Goal: Task Accomplishment & Management: Complete application form

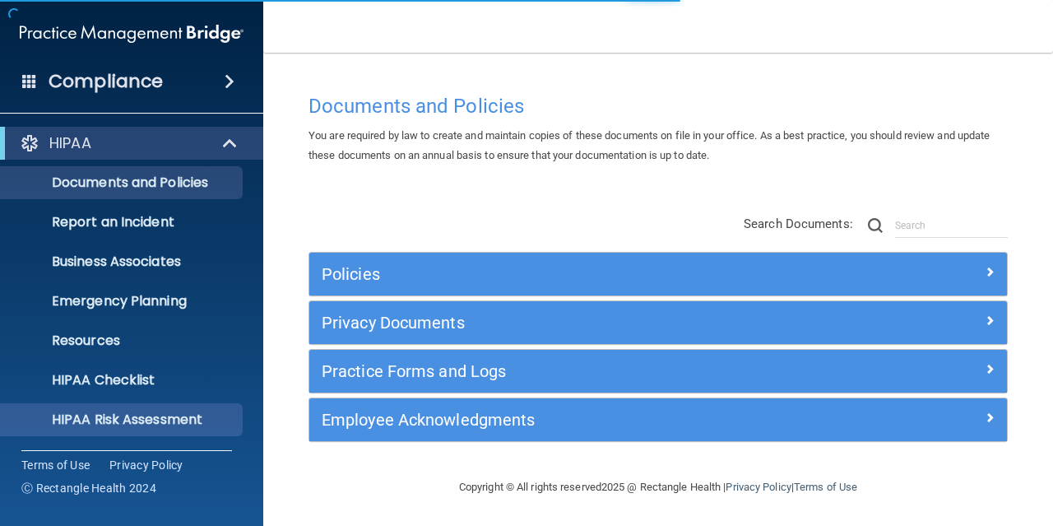
scroll to position [157, 0]
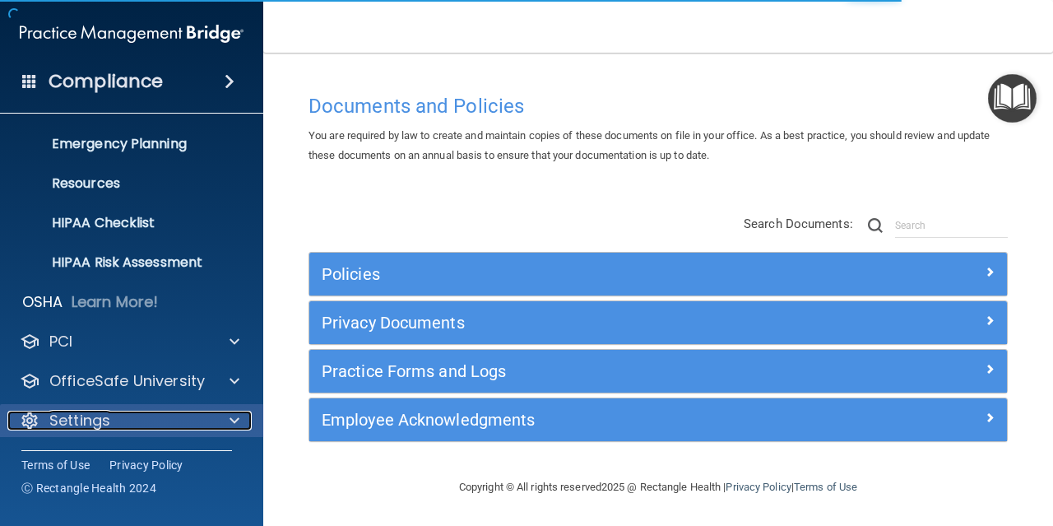
click at [137, 413] on div "Settings" at bounding box center [109, 420] width 204 height 20
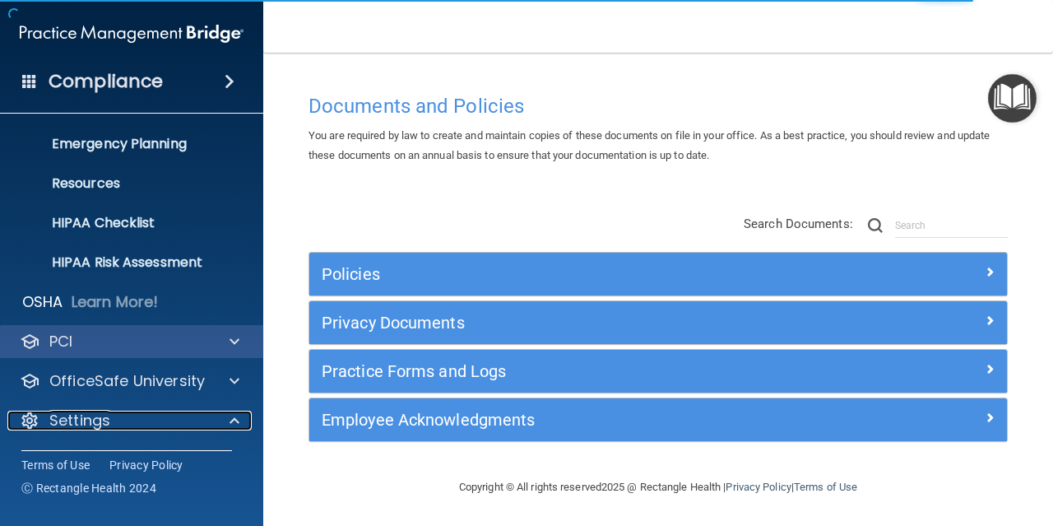
scroll to position [239, 0]
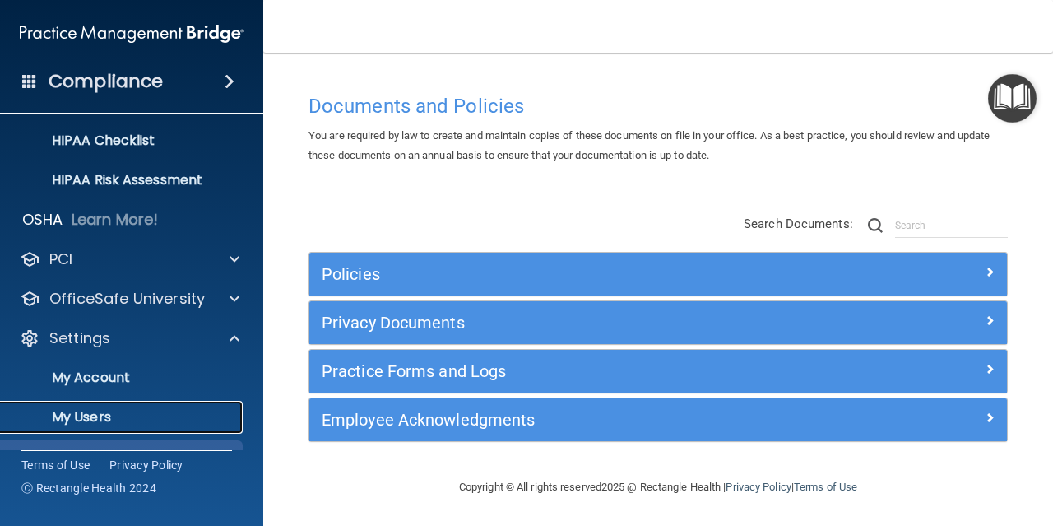
click at [124, 410] on p "My Users" at bounding box center [123, 417] width 225 height 16
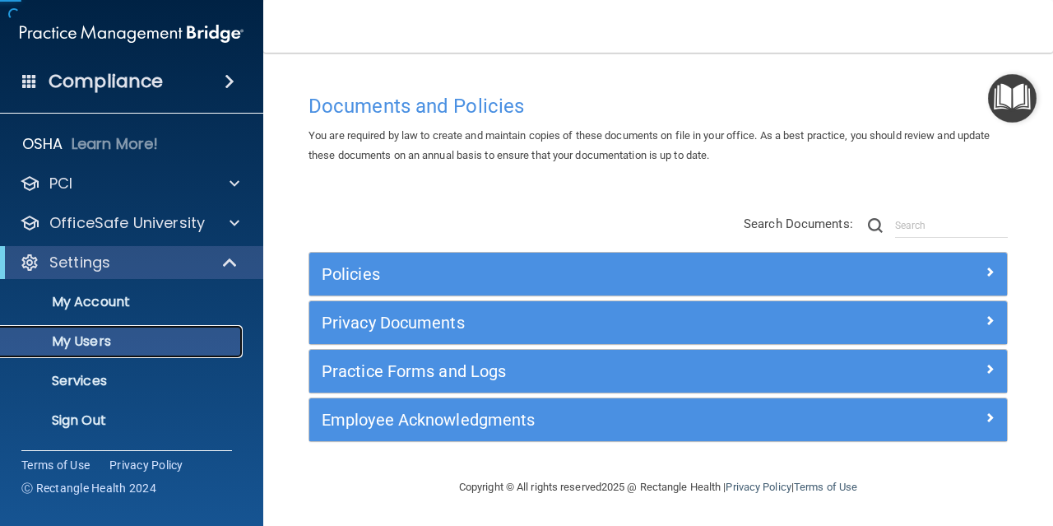
scroll to position [39, 0]
select select "20"
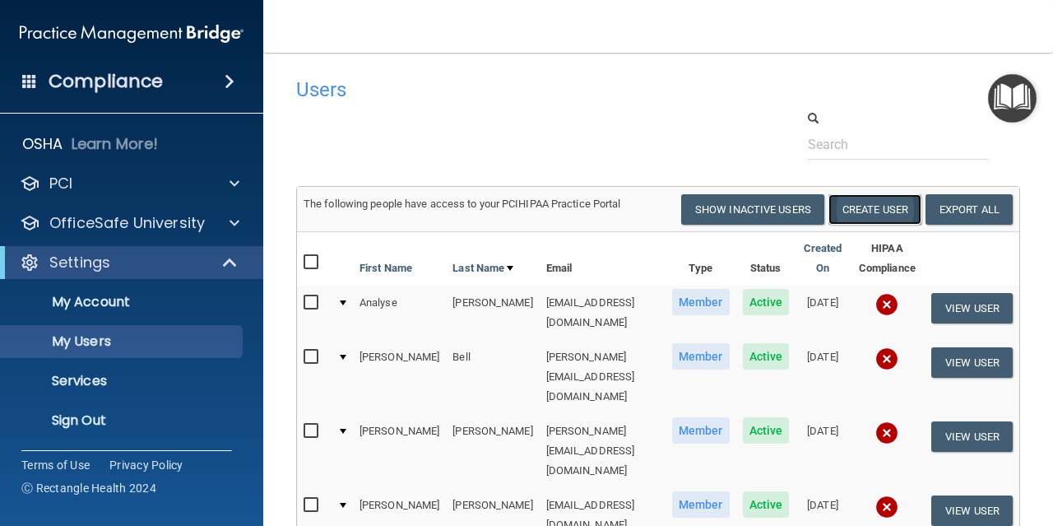
click at [898, 212] on button "Create User" at bounding box center [874, 209] width 93 height 30
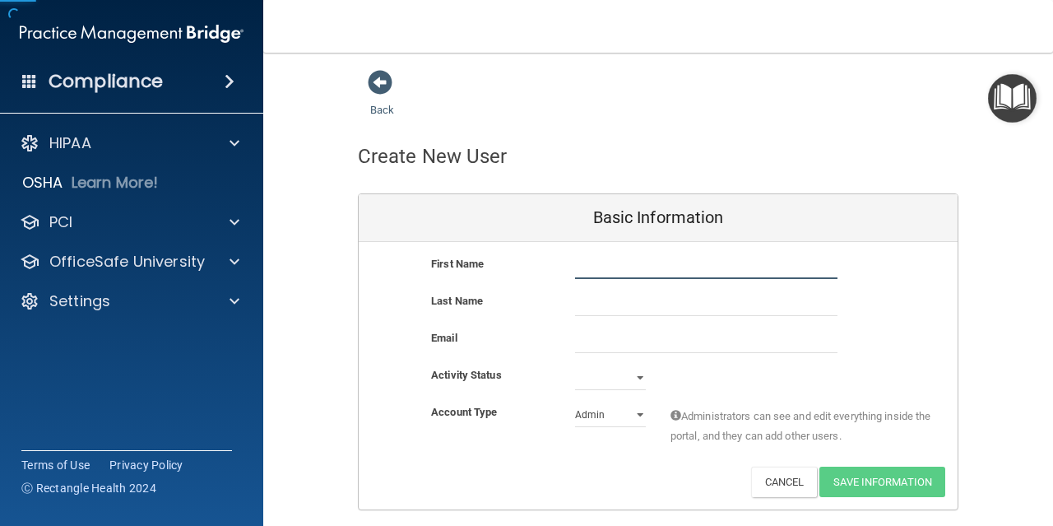
click at [651, 271] on input "text" at bounding box center [706, 266] width 262 height 25
type input "k"
type input "K"
type input "[PERSON_NAME]"
type input "PRICE"
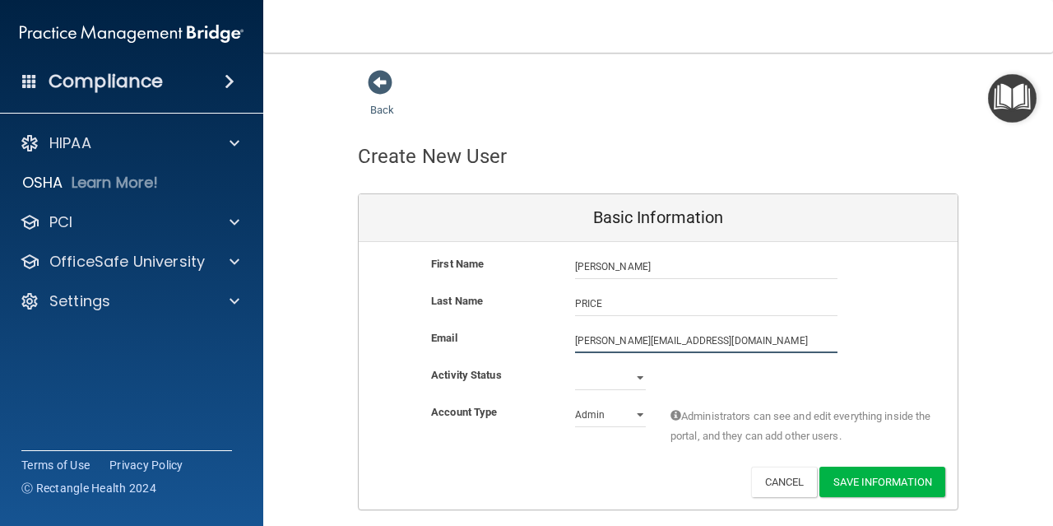
type input "[PERSON_NAME][EMAIL_ADDRESS][DOMAIN_NAME]"
click at [590, 380] on select "Active Inactive" at bounding box center [610, 377] width 71 height 25
select select "active"
click at [575, 365] on select "Active Inactive" at bounding box center [610, 377] width 71 height 25
click at [608, 410] on select "Admin Member" at bounding box center [610, 414] width 71 height 25
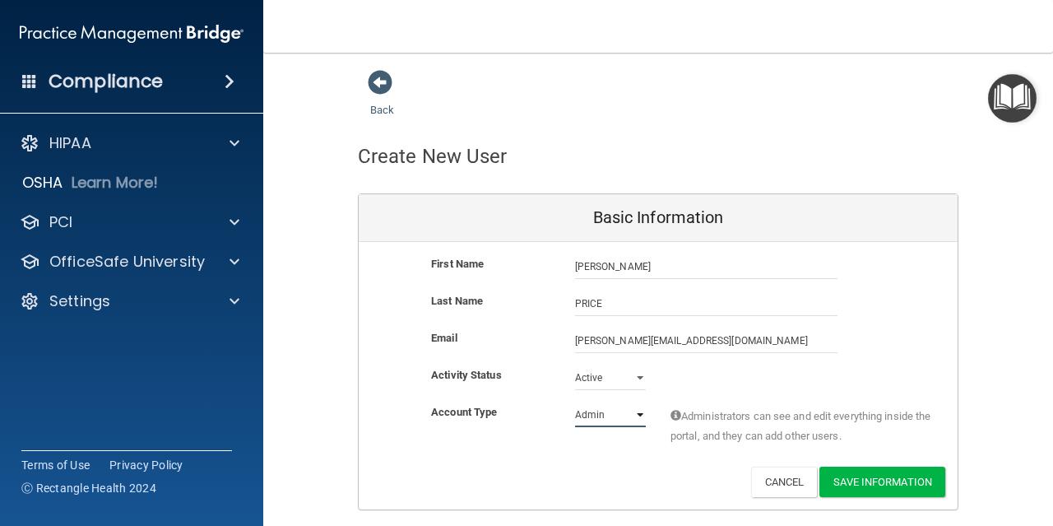
select select "practice_member"
click at [575, 402] on select "Admin Member" at bounding box center [610, 414] width 71 height 25
click at [857, 484] on button "Save Information" at bounding box center [882, 481] width 126 height 30
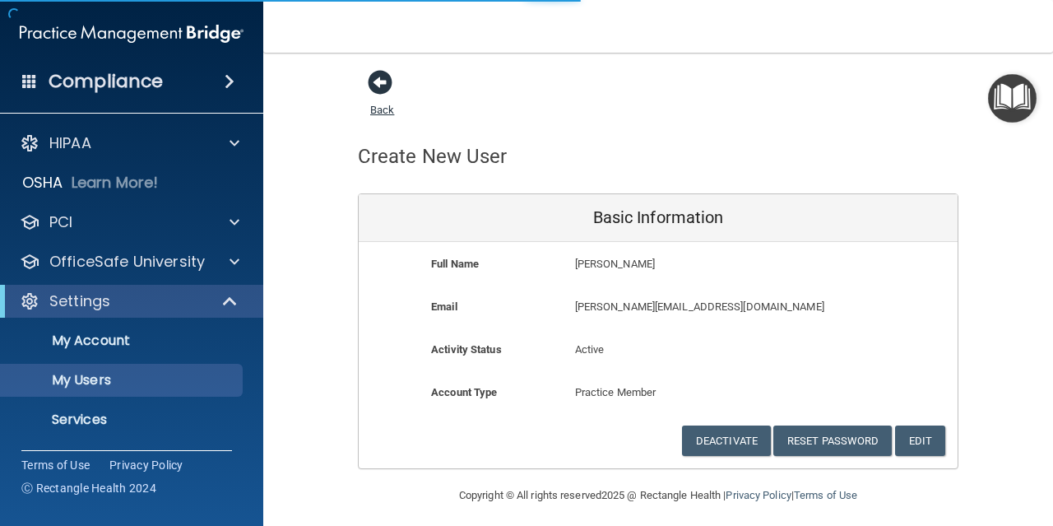
click at [382, 83] on span at bounding box center [380, 82] width 25 height 25
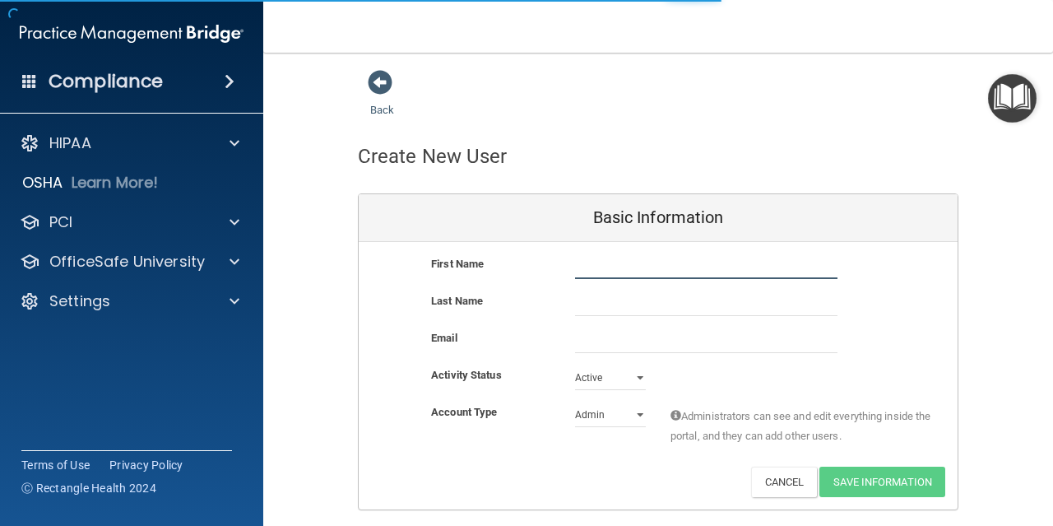
click at [587, 273] on input "text" at bounding box center [706, 266] width 262 height 25
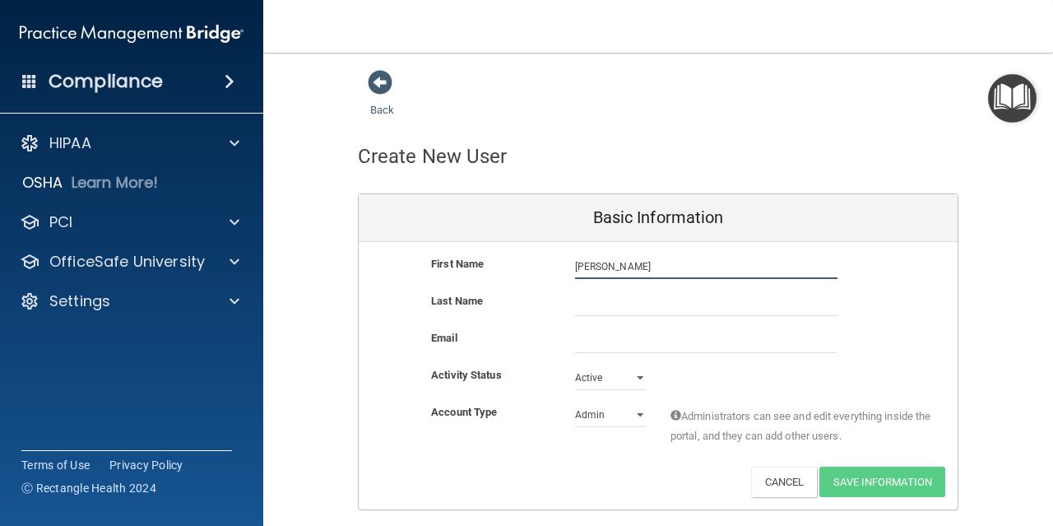
type input "[PERSON_NAME]"
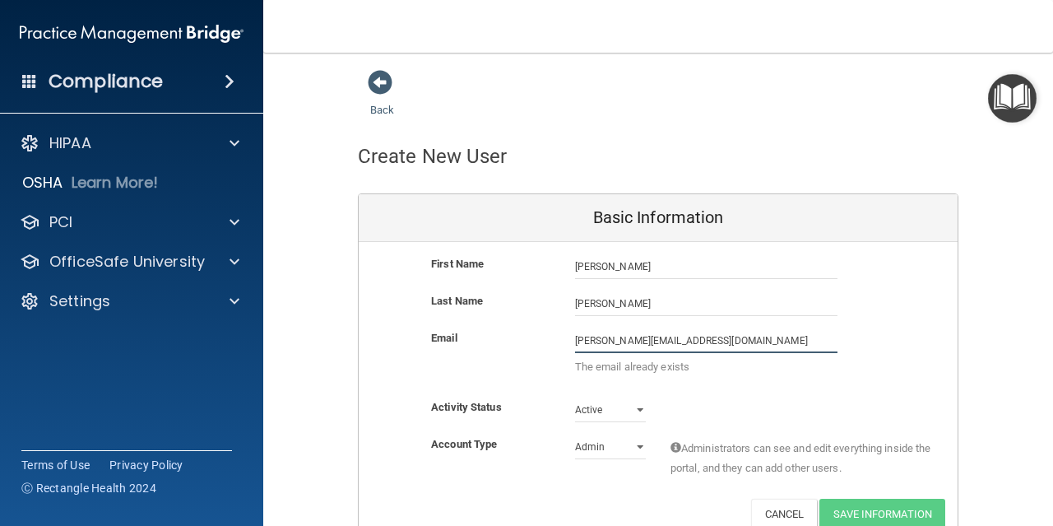
click at [593, 340] on input "[PERSON_NAME][EMAIL_ADDRESS][DOMAIN_NAME]" at bounding box center [706, 340] width 262 height 25
click at [595, 344] on input "[PERSON_NAME][EMAIL_ADDRESS][DOMAIN_NAME]" at bounding box center [706, 340] width 262 height 25
type input "[EMAIL_ADDRESS][DOMAIN_NAME]"
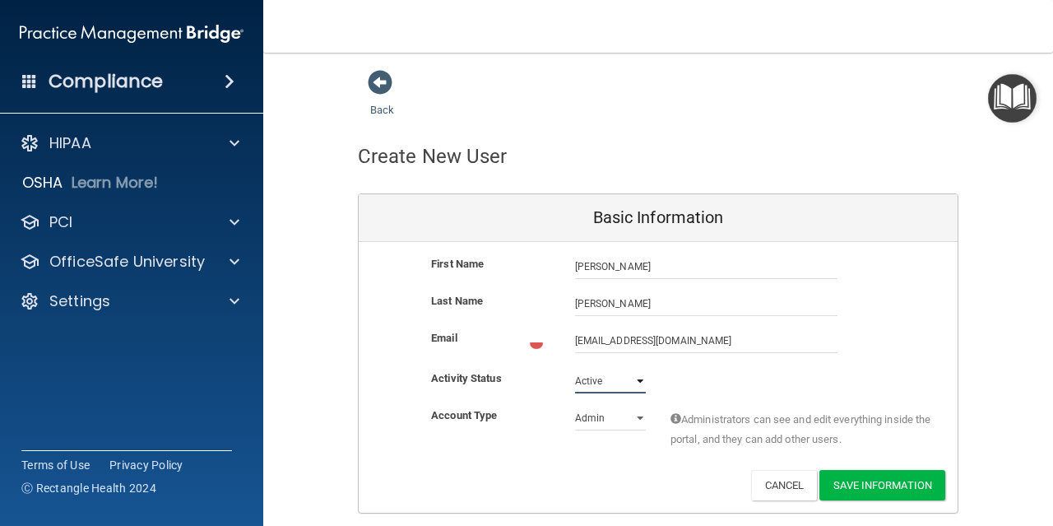
click at [612, 409] on div "First Name [PERSON_NAME] [PERSON_NAME] Last Name [PERSON_NAME] Email [EMAIL_ADD…" at bounding box center [658, 377] width 599 height 271
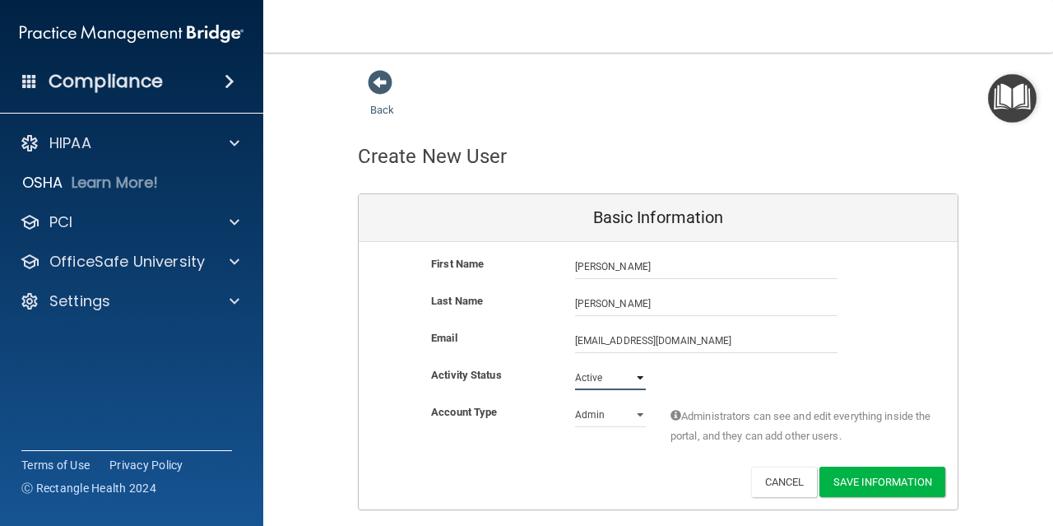
click at [575, 365] on select "Active Inactive" at bounding box center [610, 377] width 71 height 25
click at [599, 418] on select "Admin Member" at bounding box center [610, 414] width 71 height 25
select select "practice_member"
click at [575, 402] on select "Admin Member" at bounding box center [610, 414] width 71 height 25
click at [841, 484] on button "Save Information" at bounding box center [882, 481] width 126 height 30
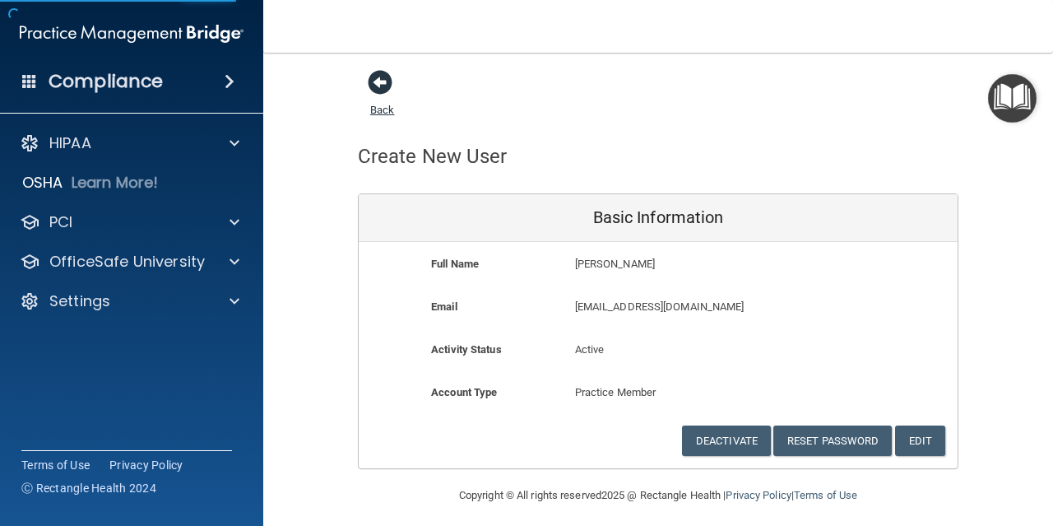
click at [375, 87] on span at bounding box center [380, 82] width 25 height 25
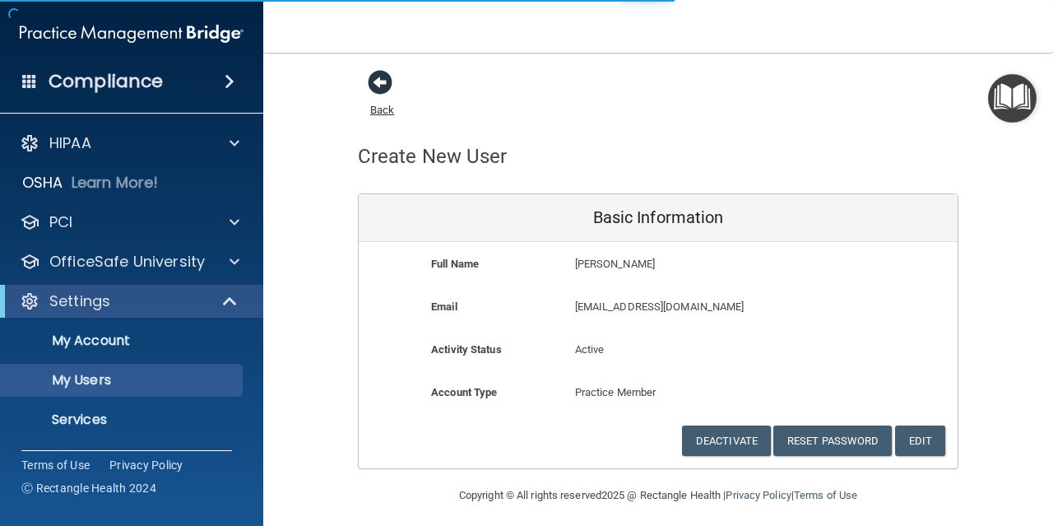
click at [376, 81] on span at bounding box center [380, 82] width 25 height 25
select select "20"
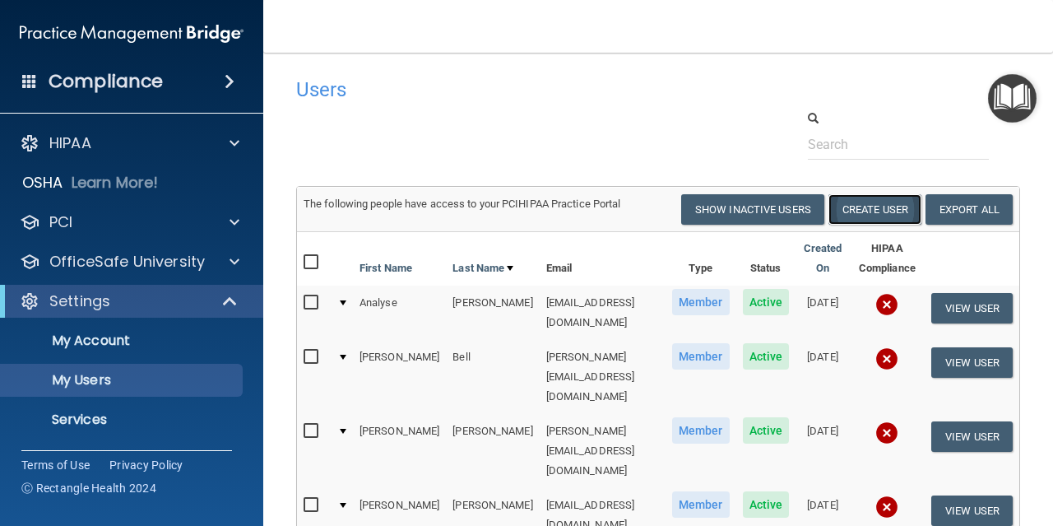
click at [897, 209] on button "Create User" at bounding box center [874, 209] width 93 height 30
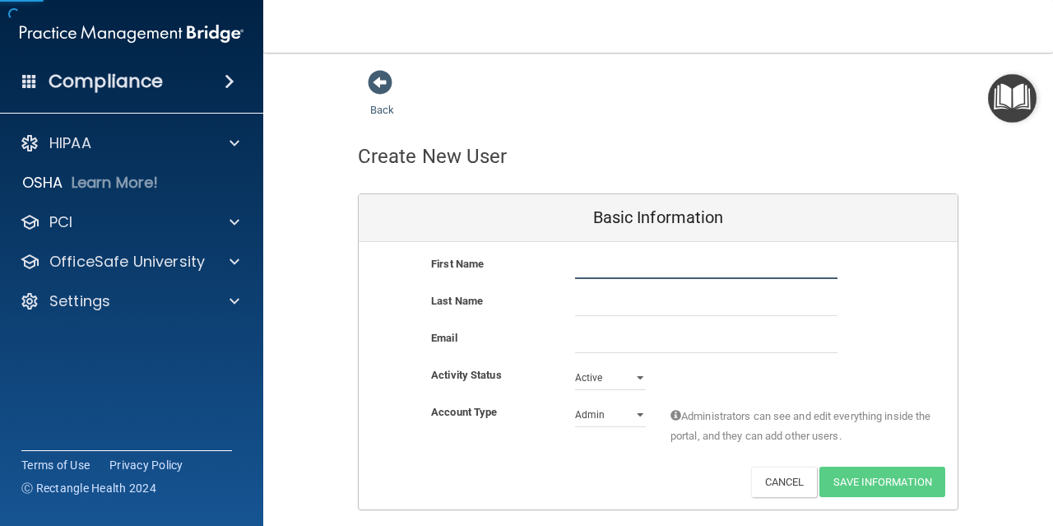
click at [629, 271] on input "text" at bounding box center [706, 266] width 262 height 25
type input "[PERSON_NAME]"
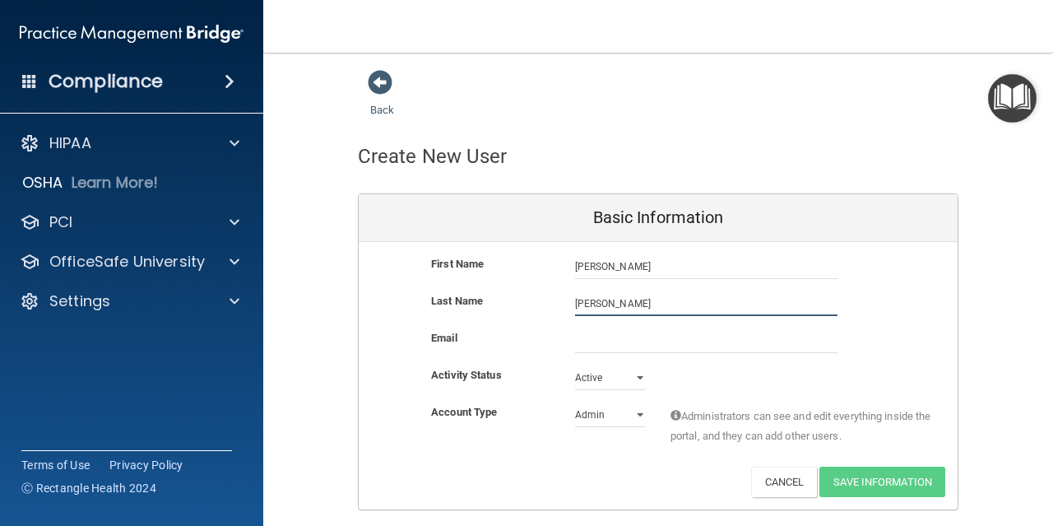
type input "[PERSON_NAME]"
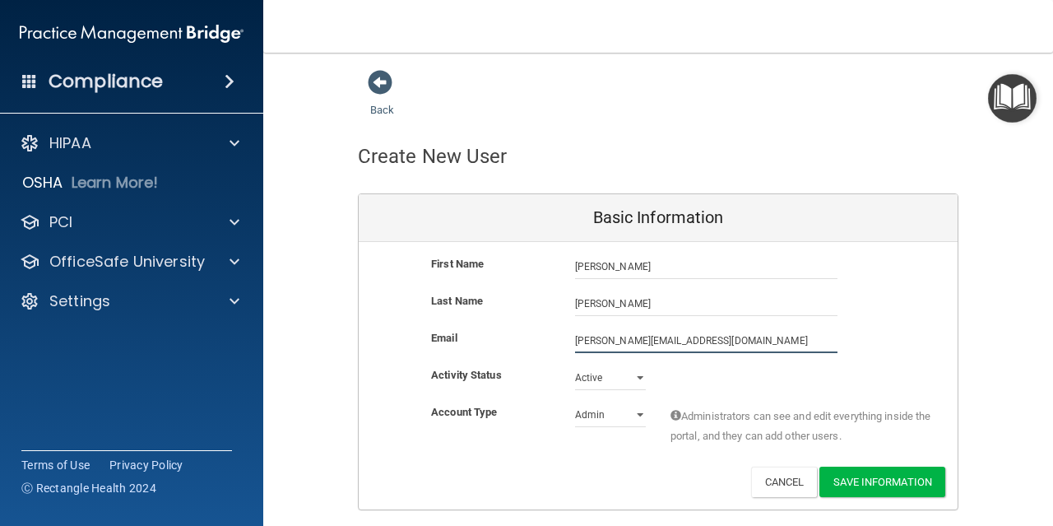
type input "[PERSON_NAME][EMAIL_ADDRESS][DOMAIN_NAME]"
click at [592, 410] on select "Admin Member" at bounding box center [610, 414] width 71 height 25
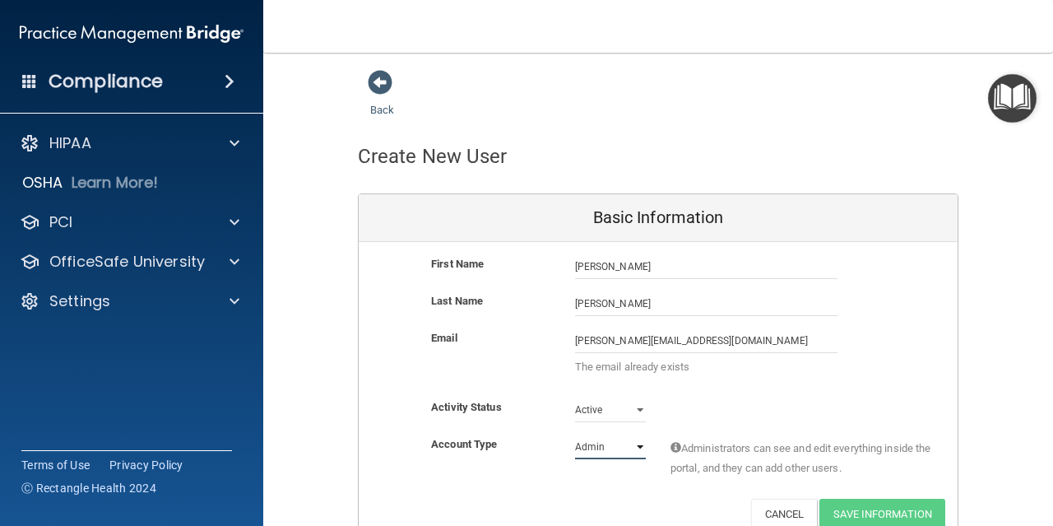
select select "practice_member"
click at [575, 434] on select "Admin Member" at bounding box center [610, 446] width 71 height 25
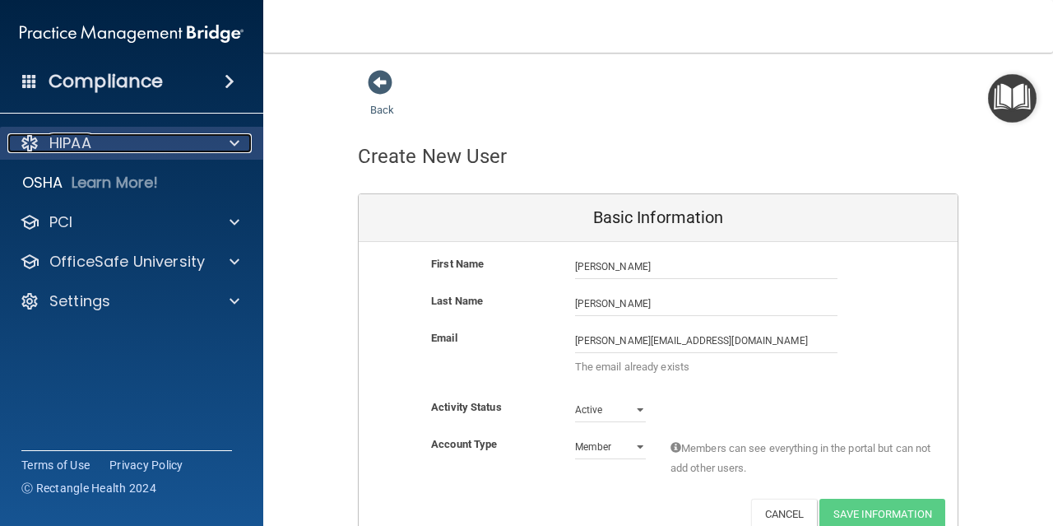
click at [110, 151] on div "HIPAA" at bounding box center [109, 143] width 204 height 20
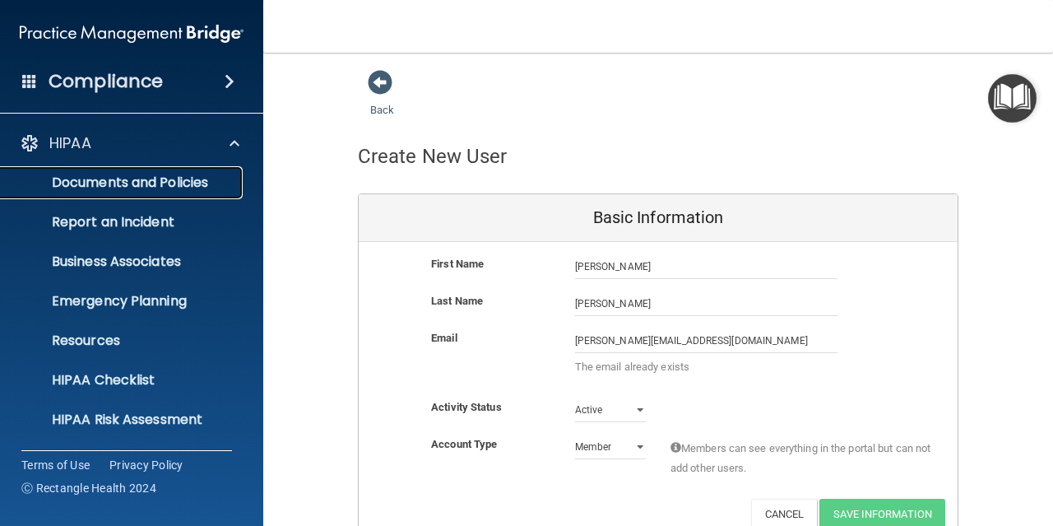
click at [137, 192] on link "Documents and Policies" at bounding box center [113, 182] width 259 height 33
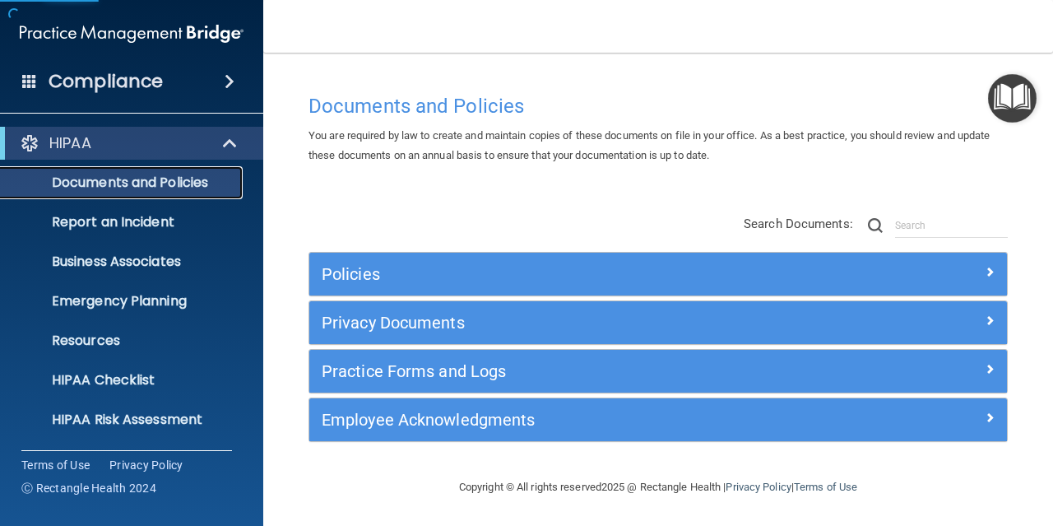
scroll to position [1, 0]
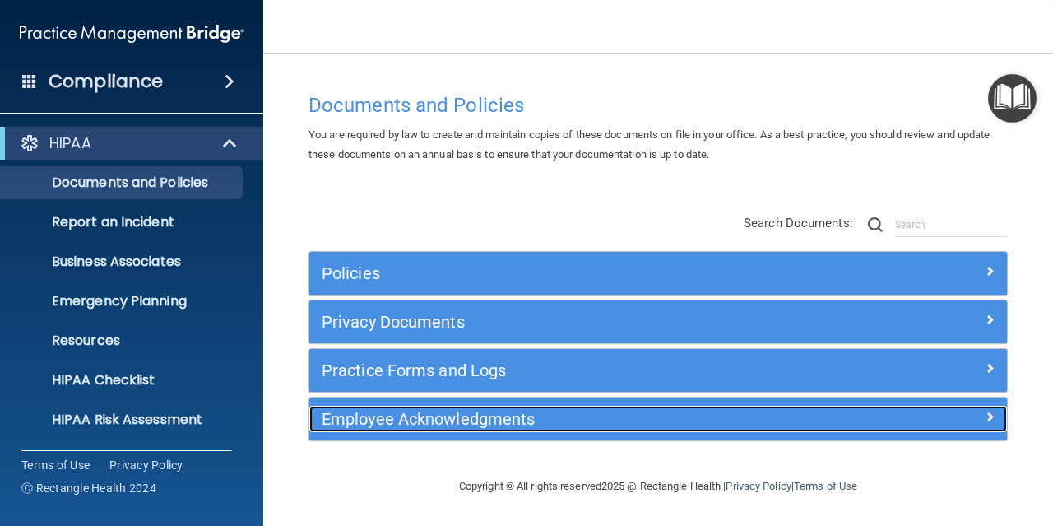
click at [465, 413] on h5 "Employee Acknowledgments" at bounding box center [571, 419] width 498 height 18
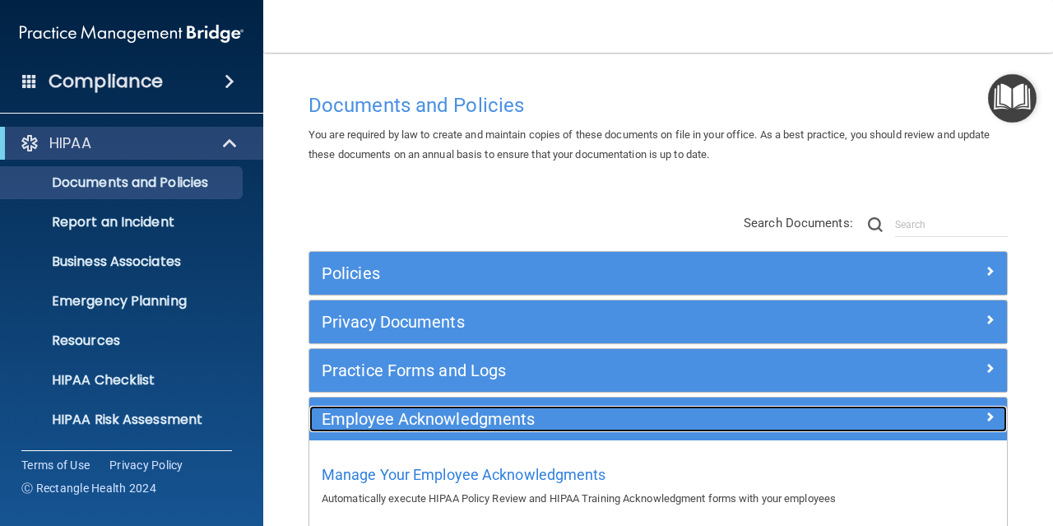
scroll to position [92, 0]
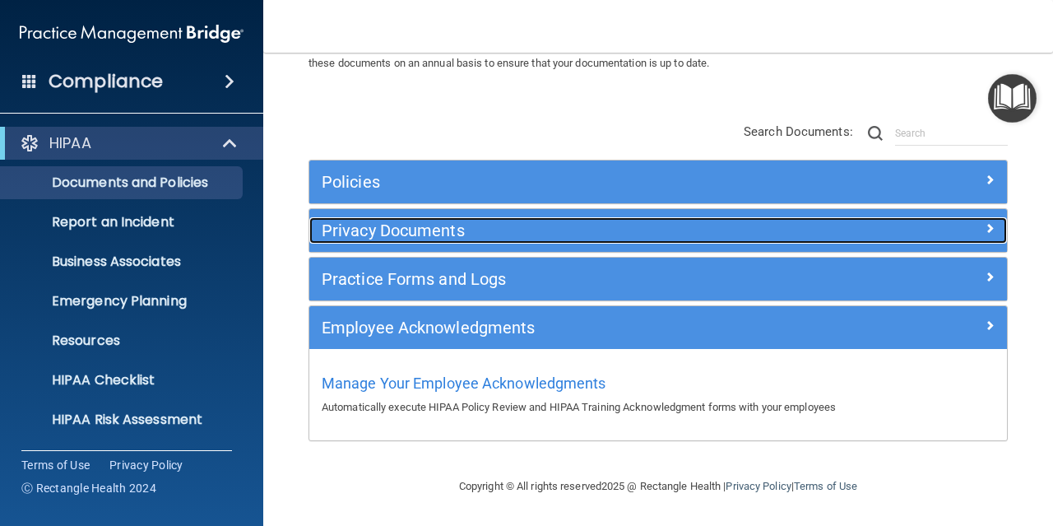
click at [419, 232] on h5 "Privacy Documents" at bounding box center [571, 230] width 498 height 18
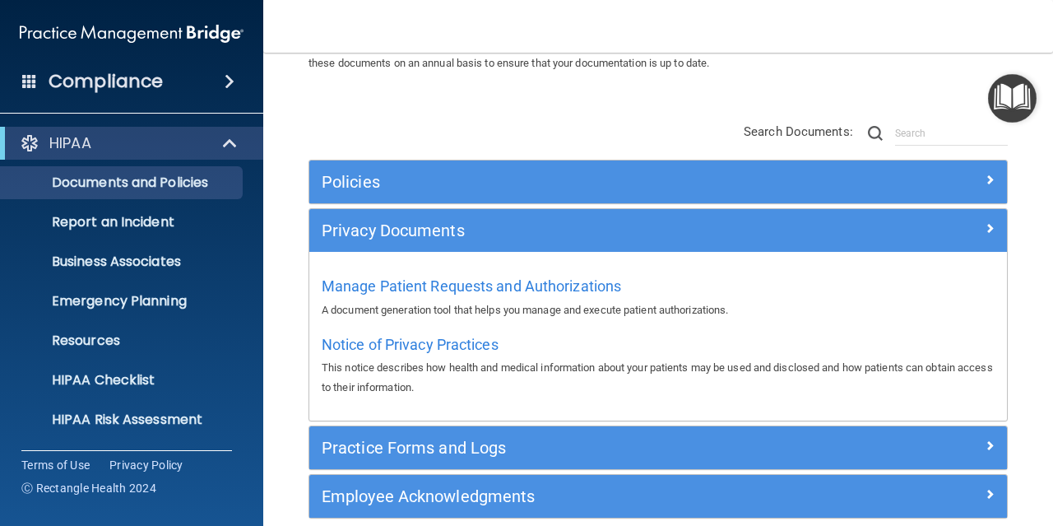
click at [372, 196] on div "Policies" at bounding box center [657, 181] width 697 height 43
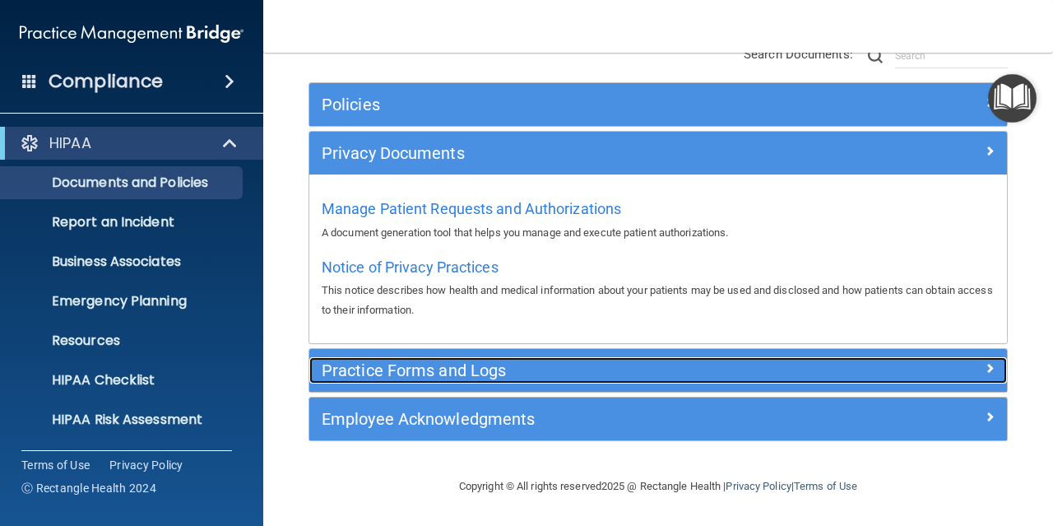
click at [435, 361] on h5 "Practice Forms and Logs" at bounding box center [571, 370] width 498 height 18
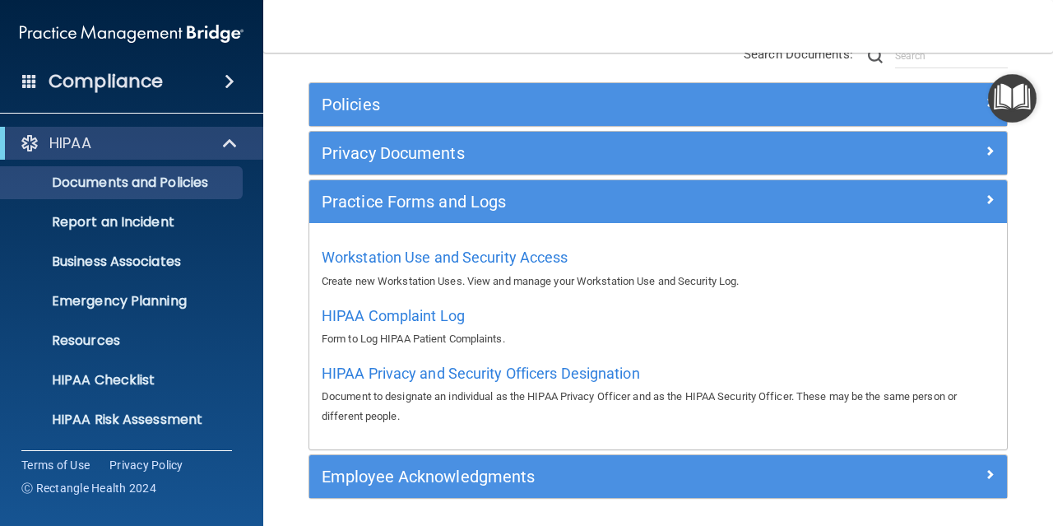
click at [438, 266] on div "Workstation Use and Security Access Create new Workstation Uses. View and manag…" at bounding box center [658, 266] width 673 height 47
click at [441, 257] on span "Workstation Use and Security Access" at bounding box center [445, 256] width 247 height 17
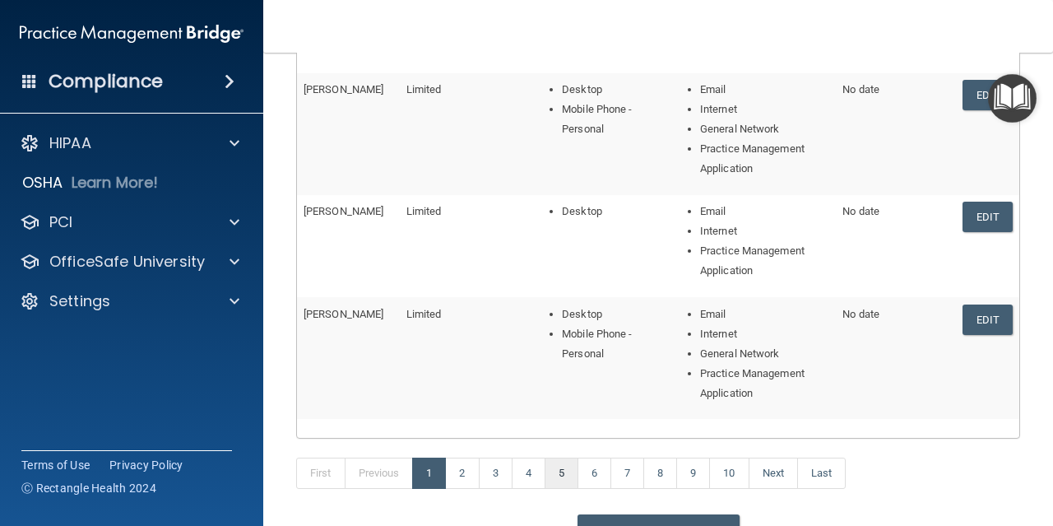
scroll to position [628, 0]
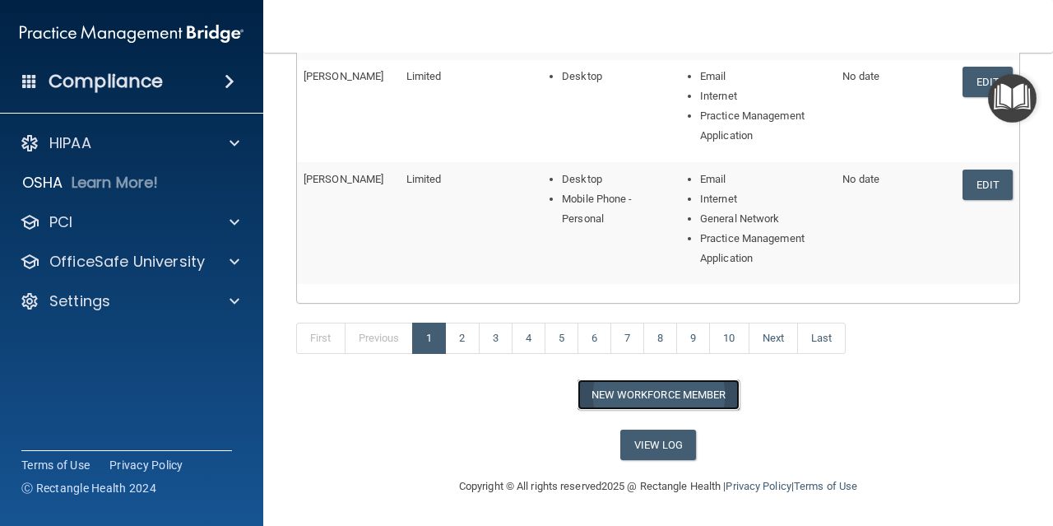
click at [646, 395] on button "New Workforce Member" at bounding box center [658, 394] width 162 height 30
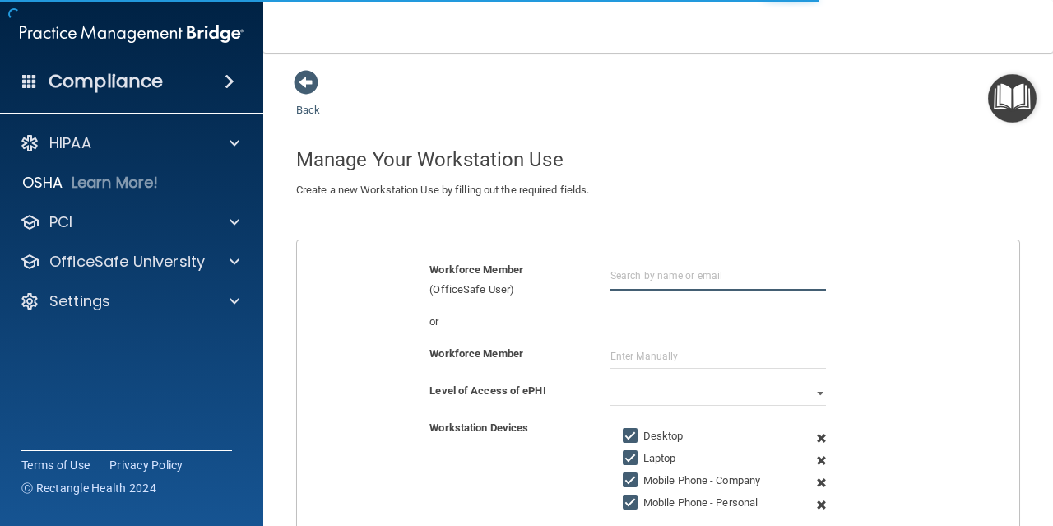
click at [641, 272] on input "text" at bounding box center [718, 275] width 216 height 30
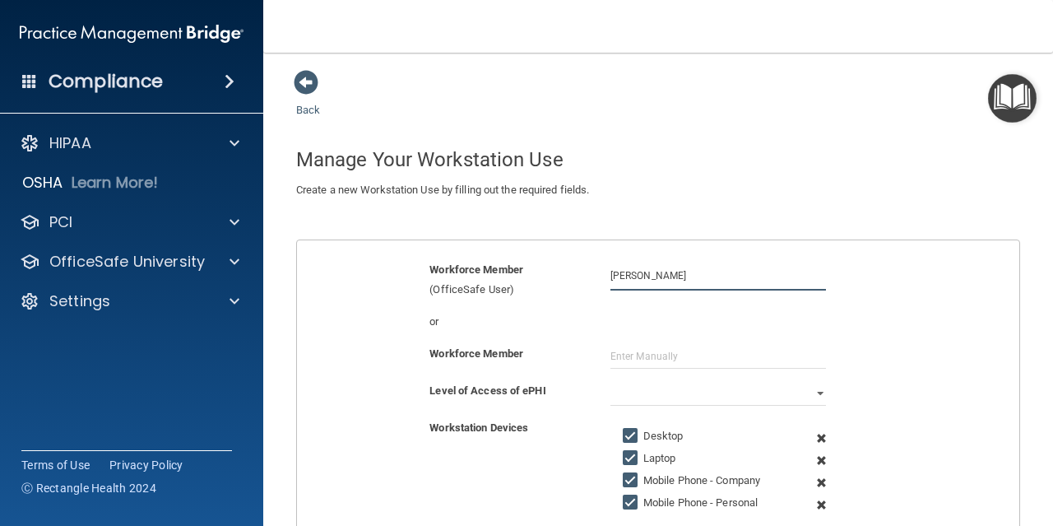
type input "[PERSON_NAME]"
click at [718, 401] on select "Full Limited None" at bounding box center [718, 393] width 216 height 25
select select "1"
click at [610, 381] on select "Full Limited None" at bounding box center [718, 393] width 216 height 25
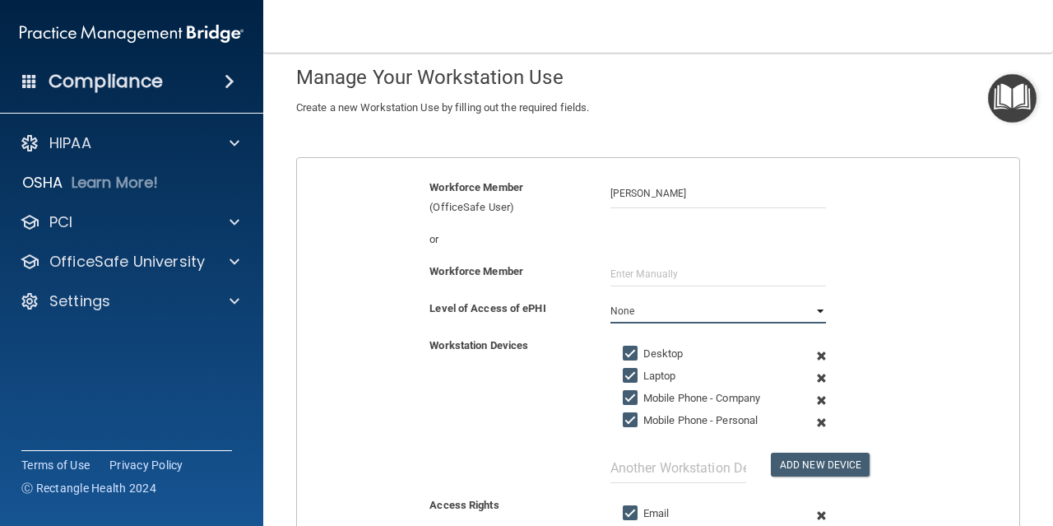
scroll to position [247, 0]
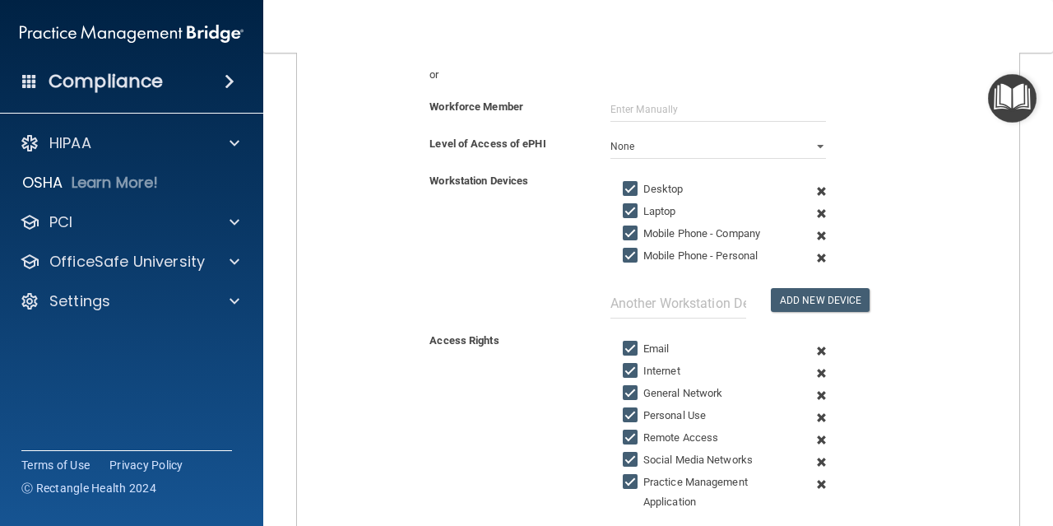
click at [628, 210] on input "Laptop" at bounding box center [632, 211] width 19 height 13
checkbox input "false"
click at [628, 237] on input "Mobile Phone - Company" at bounding box center [632, 233] width 19 height 13
checkbox input "false"
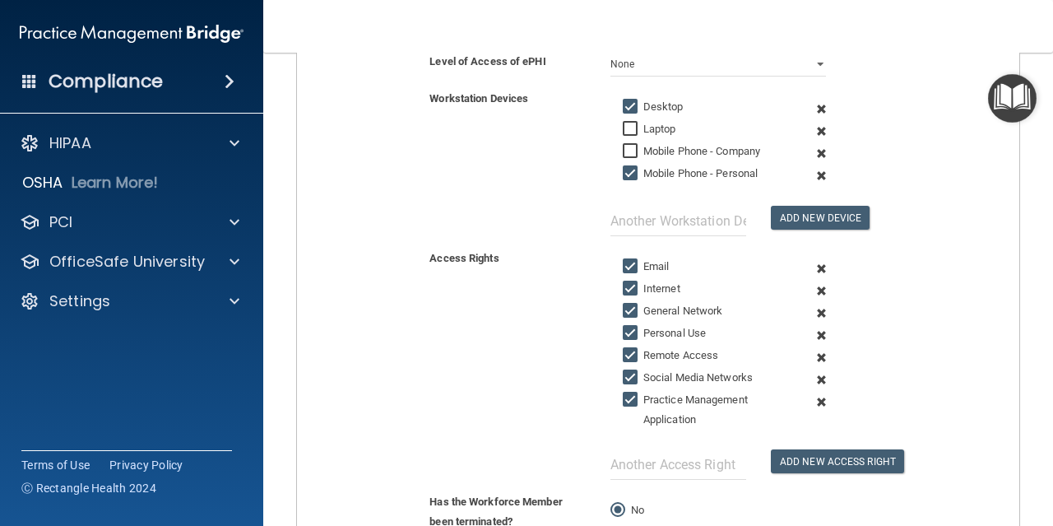
click at [628, 305] on input "General Network" at bounding box center [632, 310] width 19 height 13
click at [627, 317] on input "General Network" at bounding box center [632, 310] width 19 height 13
checkbox input "true"
drag, startPoint x: 627, startPoint y: 331, endPoint x: 628, endPoint y: 340, distance: 9.2
click at [628, 332] on input "Personal Use" at bounding box center [632, 333] width 19 height 13
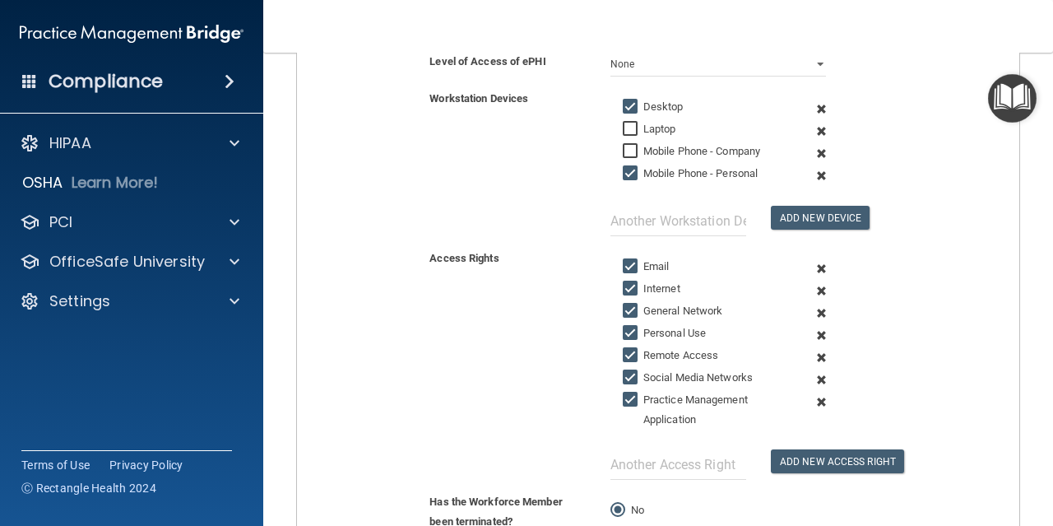
checkbox input "false"
click at [628, 353] on input "Remote Access" at bounding box center [632, 355] width 19 height 13
checkbox input "false"
click at [630, 373] on input "Social Media Networks" at bounding box center [632, 377] width 19 height 13
checkbox input "false"
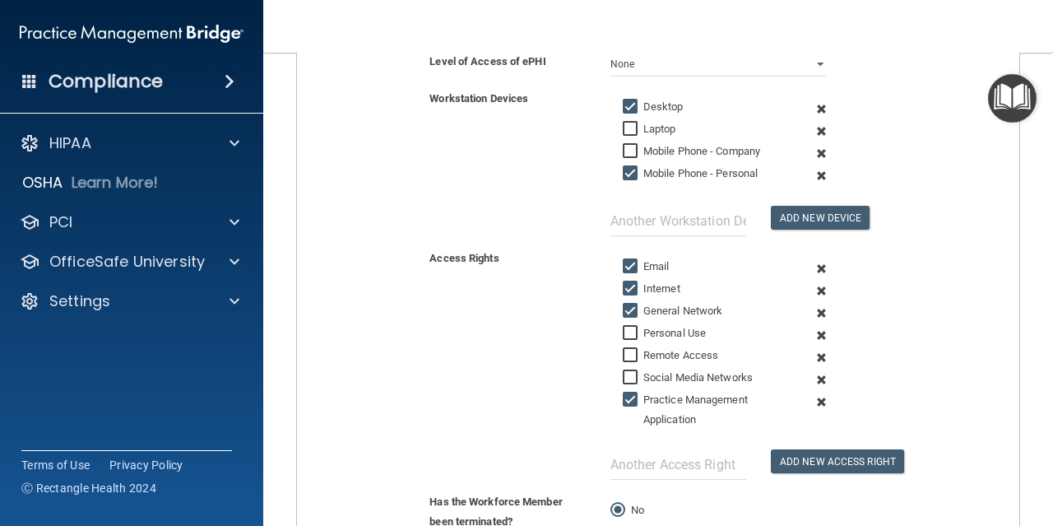
scroll to position [494, 0]
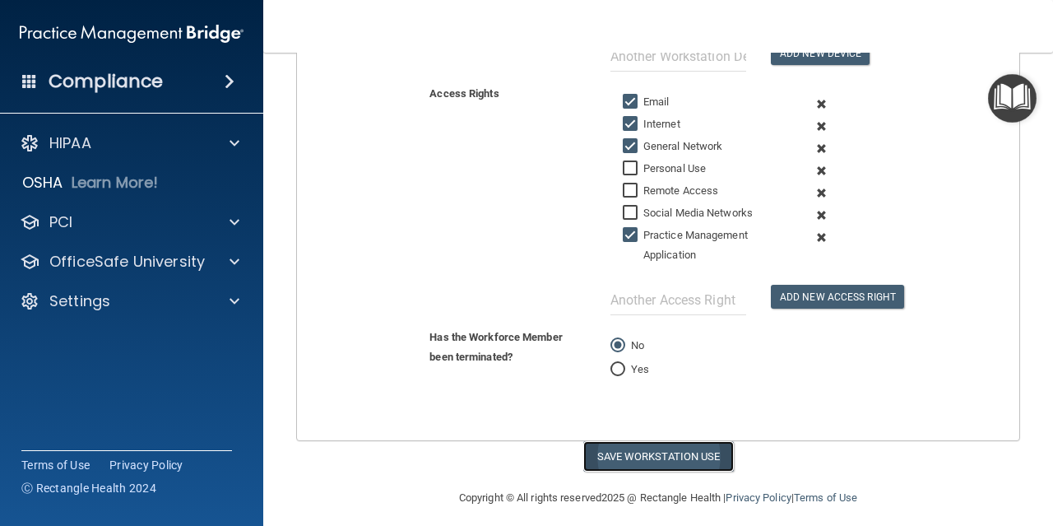
click at [617, 454] on button "Save Workstation Use" at bounding box center [658, 456] width 151 height 30
select select "? string:Limited ?"
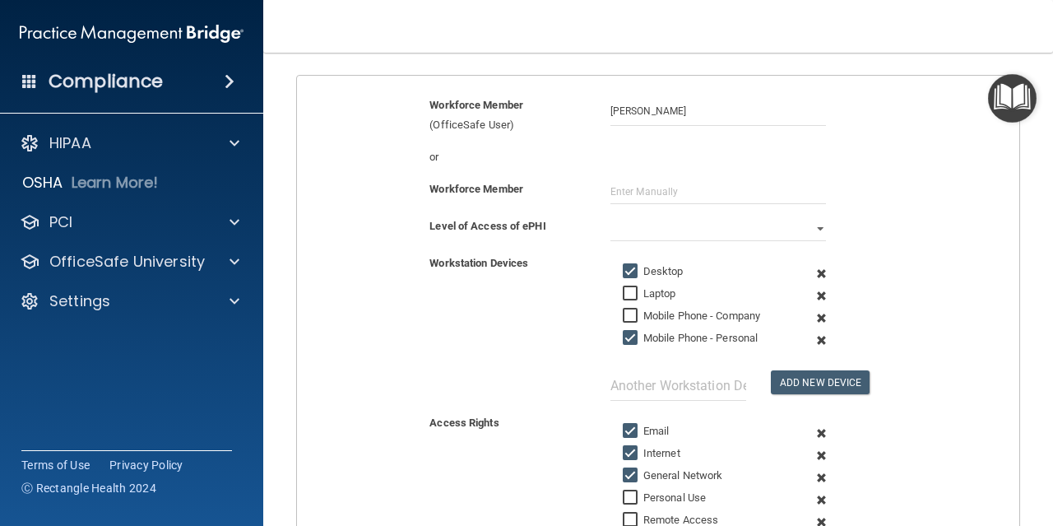
scroll to position [0, 0]
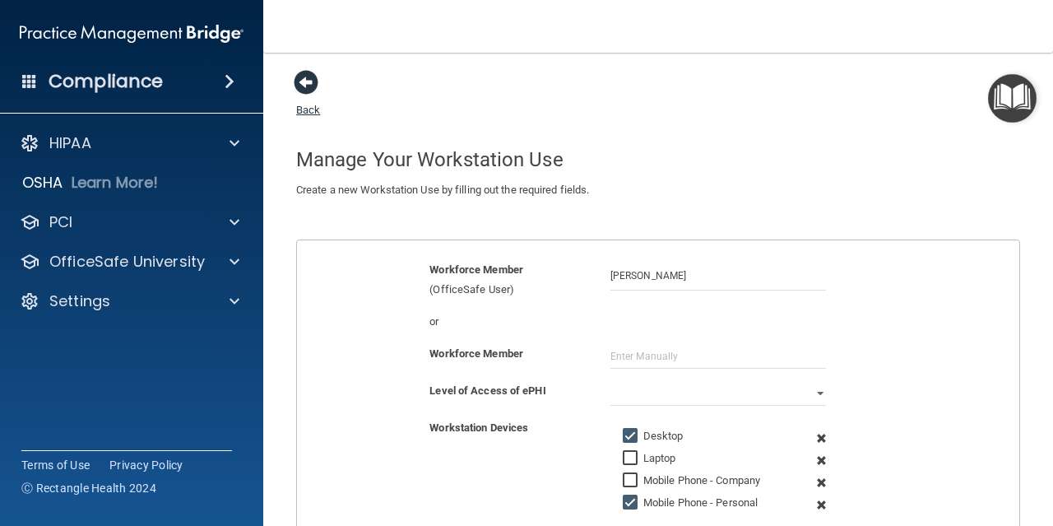
click at [308, 86] on span at bounding box center [306, 82] width 25 height 25
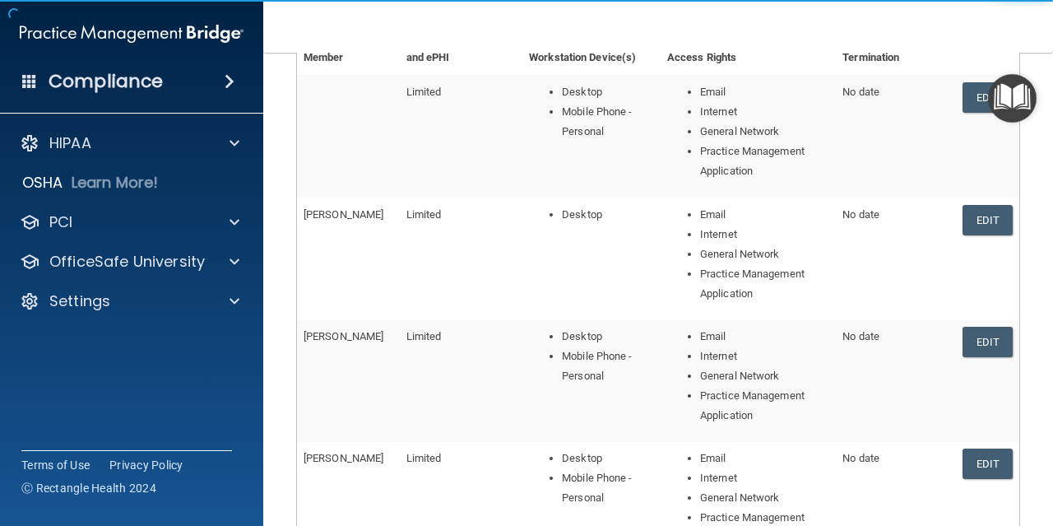
scroll to position [628, 0]
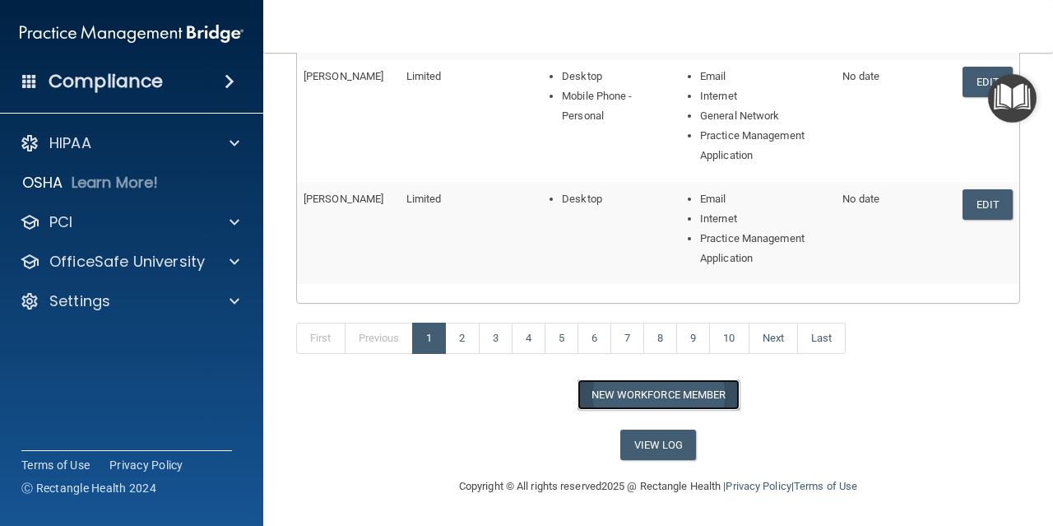
click at [660, 392] on button "New Workforce Member" at bounding box center [658, 394] width 162 height 30
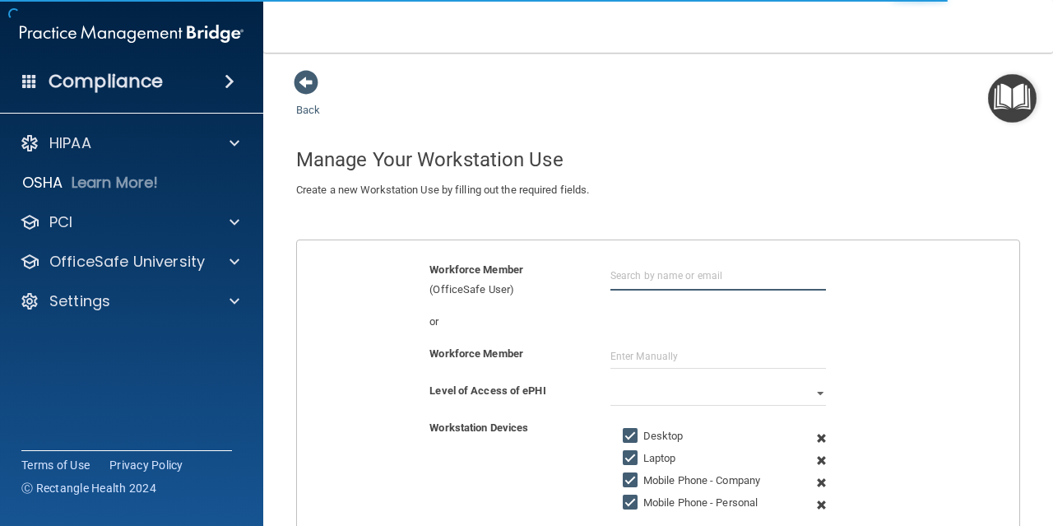
click at [620, 276] on input "text" at bounding box center [718, 275] width 216 height 30
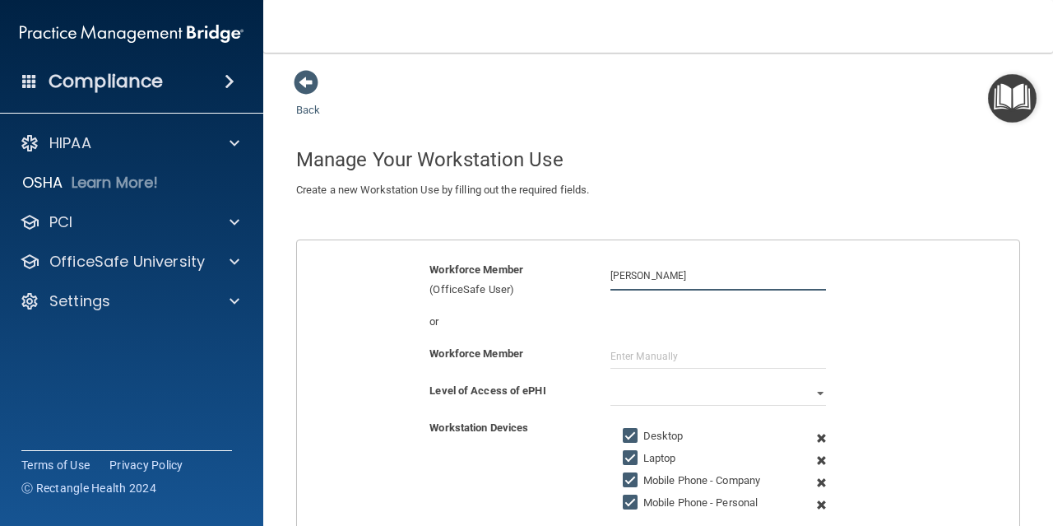
type input "[PERSON_NAME]"
click at [655, 393] on select "Full Limited None" at bounding box center [718, 393] width 216 height 25
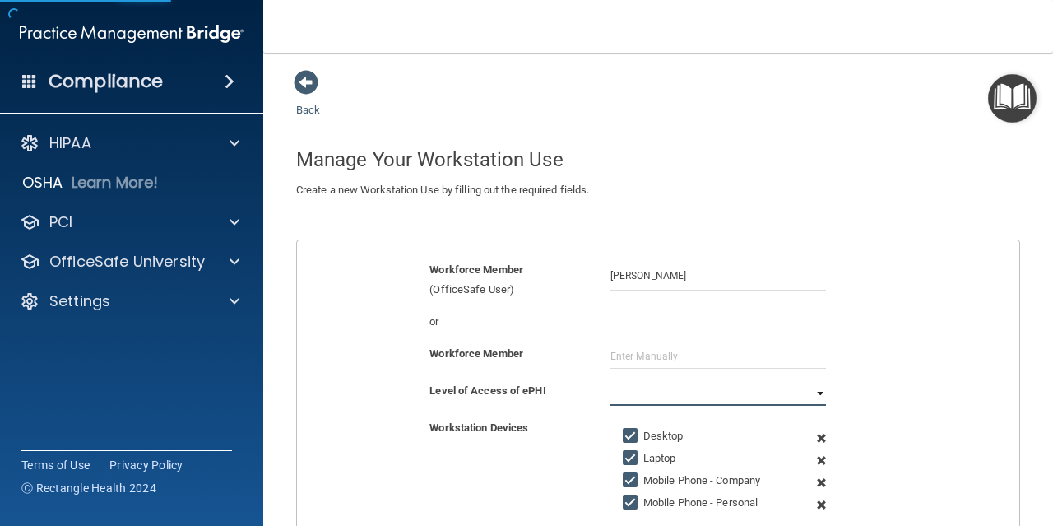
select select "1"
click at [610, 381] on select "Full Limited None" at bounding box center [718, 393] width 216 height 25
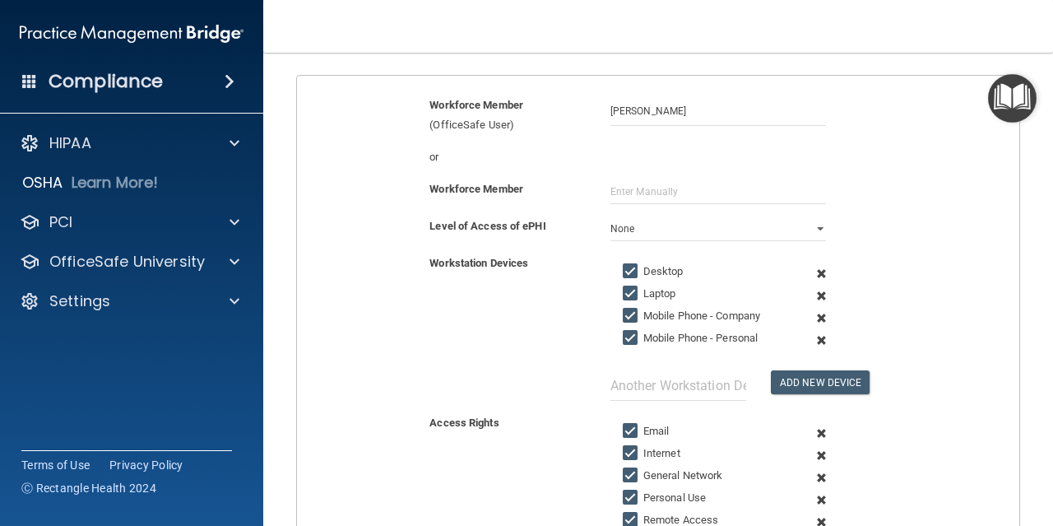
click at [631, 288] on input "Laptop" at bounding box center [632, 293] width 19 height 13
checkbox input "false"
click at [631, 314] on input "Mobile Phone - Company" at bounding box center [632, 315] width 19 height 13
checkbox input "false"
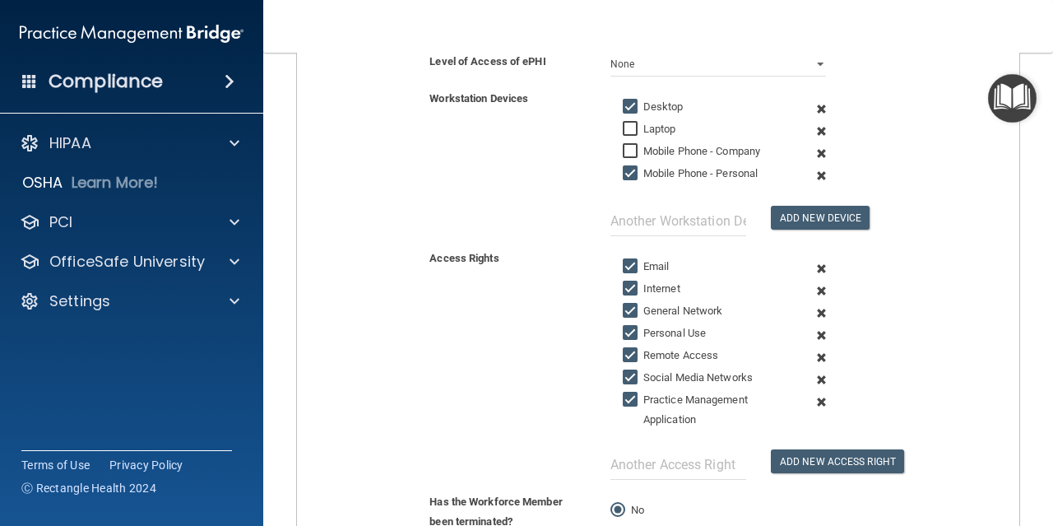
click at [628, 327] on input "Personal Use" at bounding box center [632, 333] width 19 height 13
checkbox input "false"
click at [625, 356] on input "Remote Access" at bounding box center [632, 355] width 19 height 13
checkbox input "false"
click at [626, 375] on input "Social Media Networks" at bounding box center [632, 377] width 19 height 13
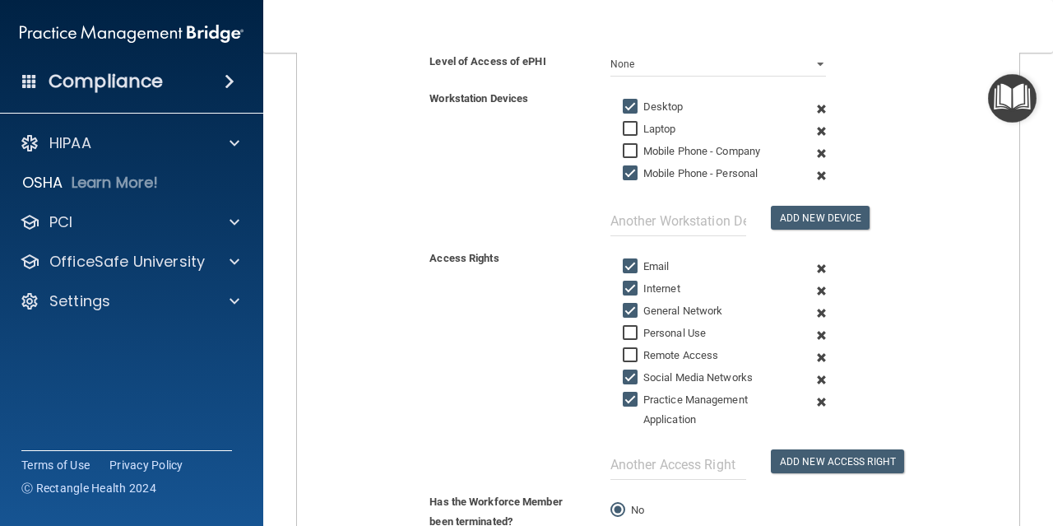
checkbox input "false"
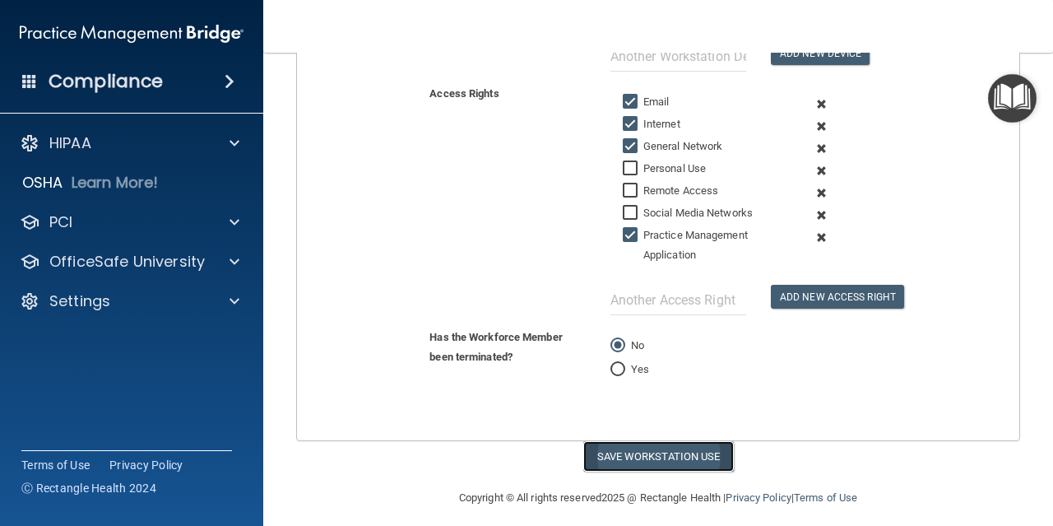
click at [612, 456] on button "Save Workstation Use" at bounding box center [658, 456] width 151 height 30
select select "? string:Limited ?"
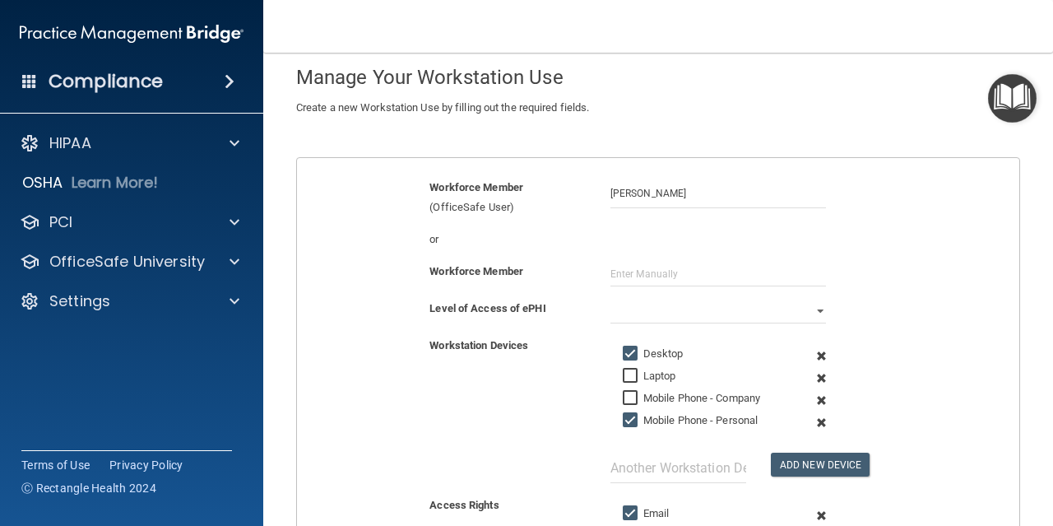
scroll to position [0, 0]
